Goal: Book appointment/travel/reservation

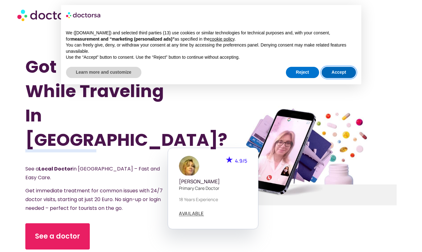
click at [339, 72] on button "Accept" at bounding box center [338, 72] width 35 height 11
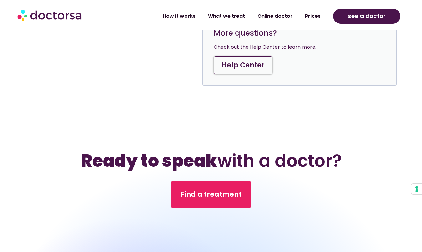
scroll to position [1666, 0]
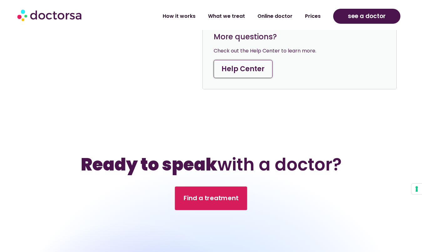
click at [214, 187] on link "Find a treatment" at bounding box center [211, 199] width 72 height 24
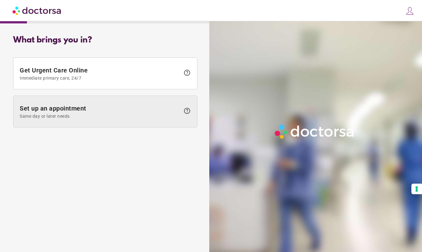
click at [154, 111] on span "Set up an appointment Same day or later needs" at bounding box center [100, 112] width 160 height 14
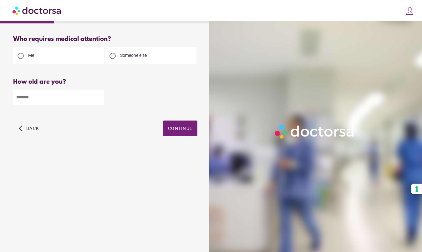
type input "*"
click at [98, 98] on input "*" at bounding box center [58, 97] width 91 height 15
type input "**"
click at [182, 130] on span "Continue" at bounding box center [180, 128] width 24 height 5
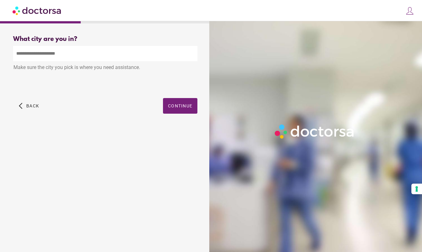
click at [95, 48] on input "text" at bounding box center [105, 53] width 184 height 15
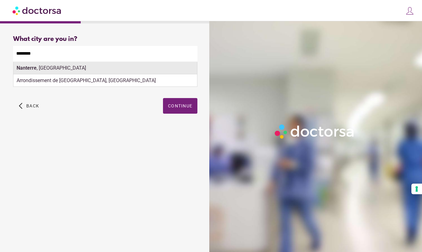
click at [38, 67] on div "[GEOGRAPHIC_DATA] , [GEOGRAPHIC_DATA]" at bounding box center [104, 68] width 183 height 12
type input "**********"
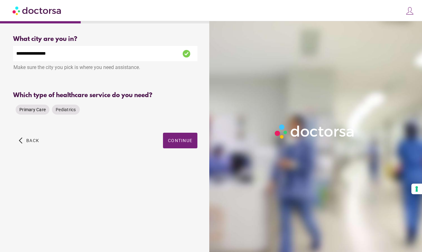
click at [33, 109] on span "Primary Care" at bounding box center [32, 109] width 26 height 5
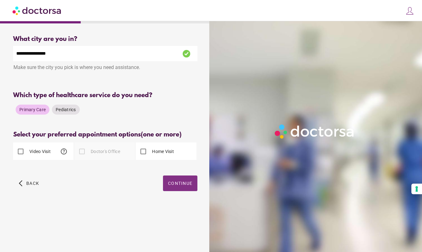
click at [184, 182] on span "Continue" at bounding box center [180, 183] width 24 height 5
